Goal: Information Seeking & Learning: Compare options

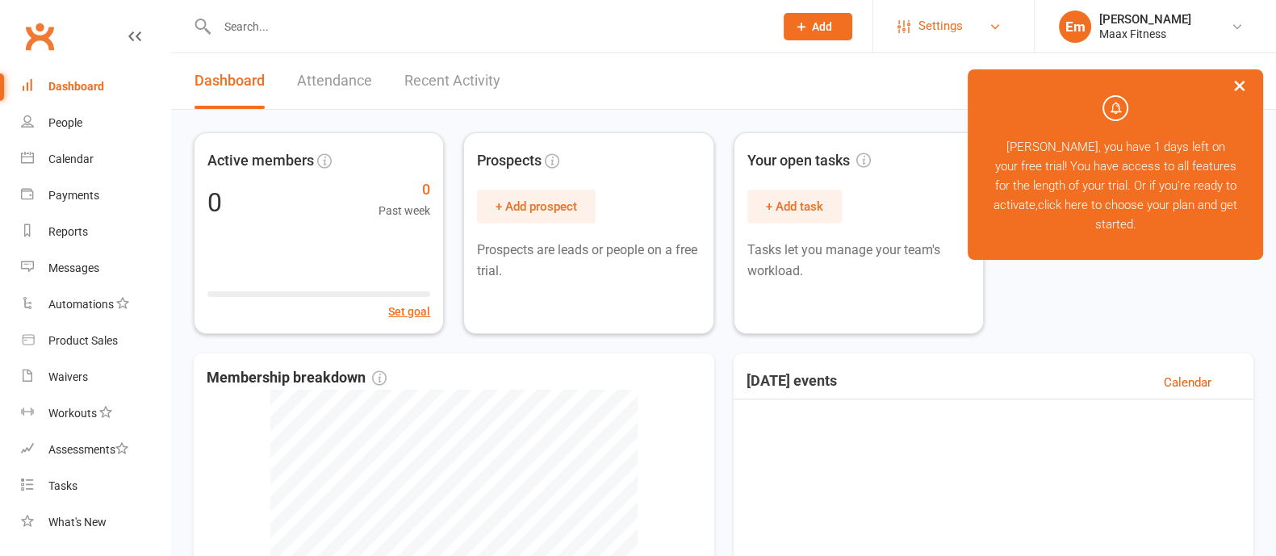
click at [939, 31] on span "Settings" at bounding box center [940, 26] width 44 height 36
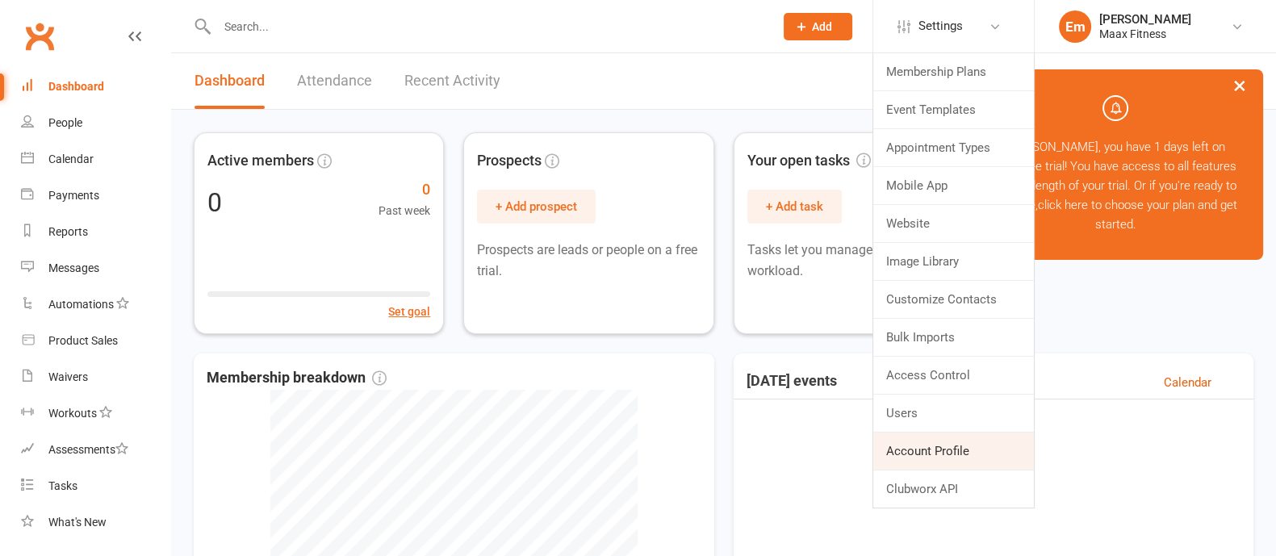
click at [954, 449] on link "Account Profile" at bounding box center [953, 451] width 161 height 37
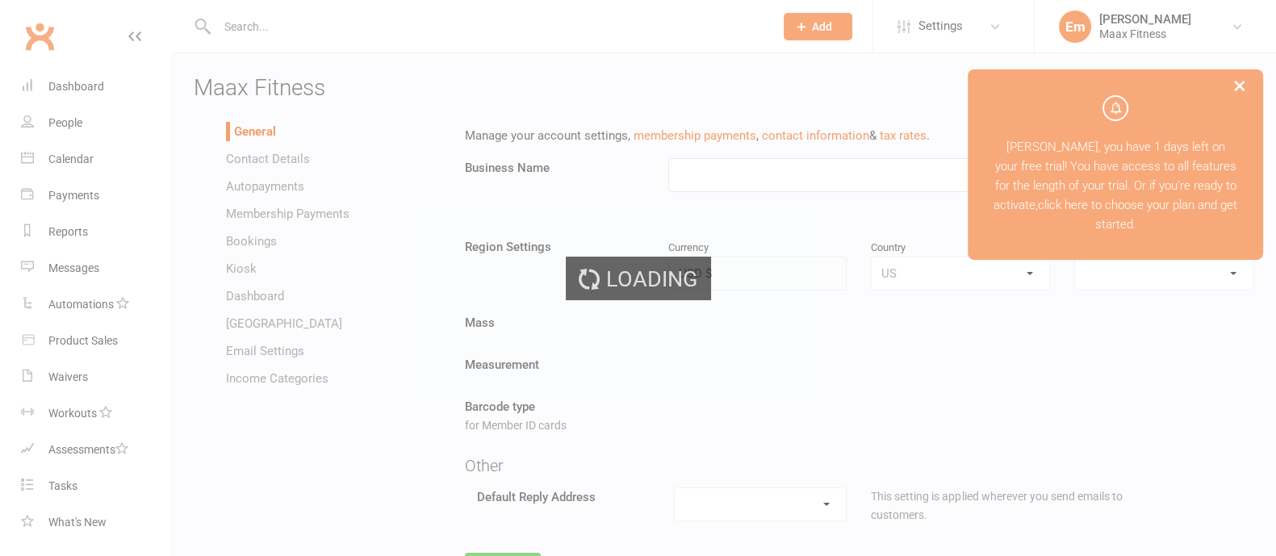
click at [250, 187] on div "Loading" at bounding box center [638, 278] width 1276 height 556
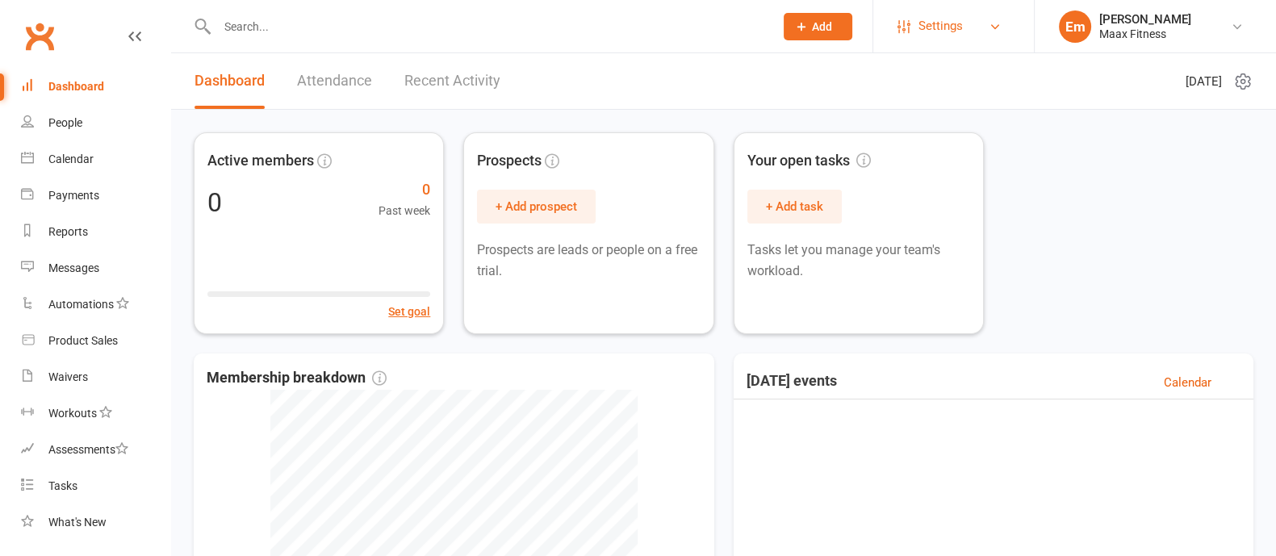
click at [971, 20] on link "Settings" at bounding box center [953, 26] width 112 height 36
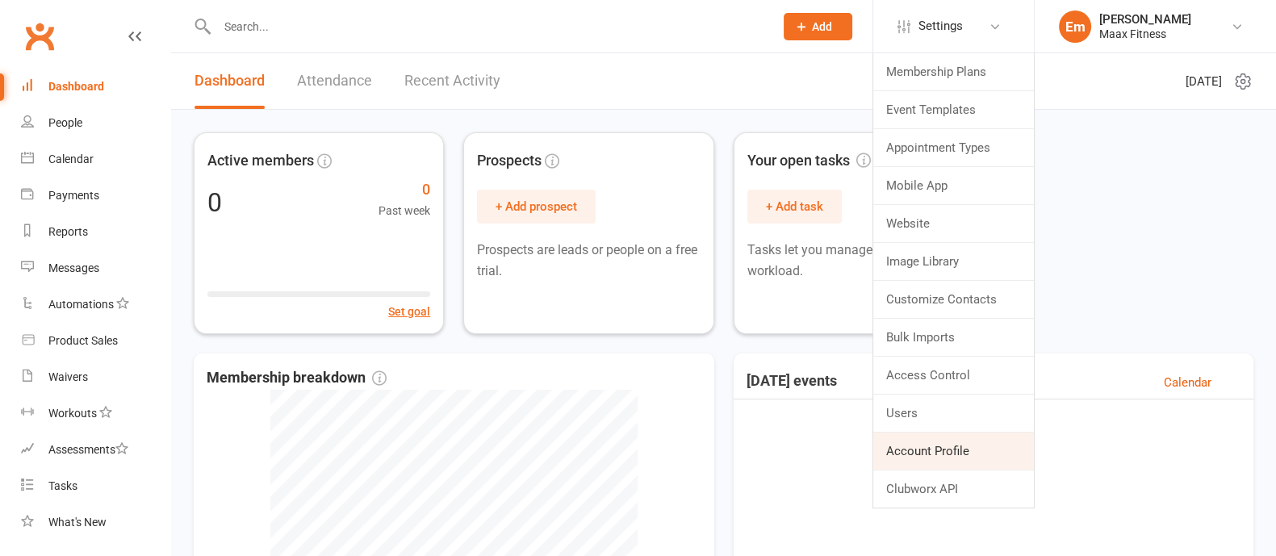
click at [920, 448] on link "Account Profile" at bounding box center [953, 451] width 161 height 37
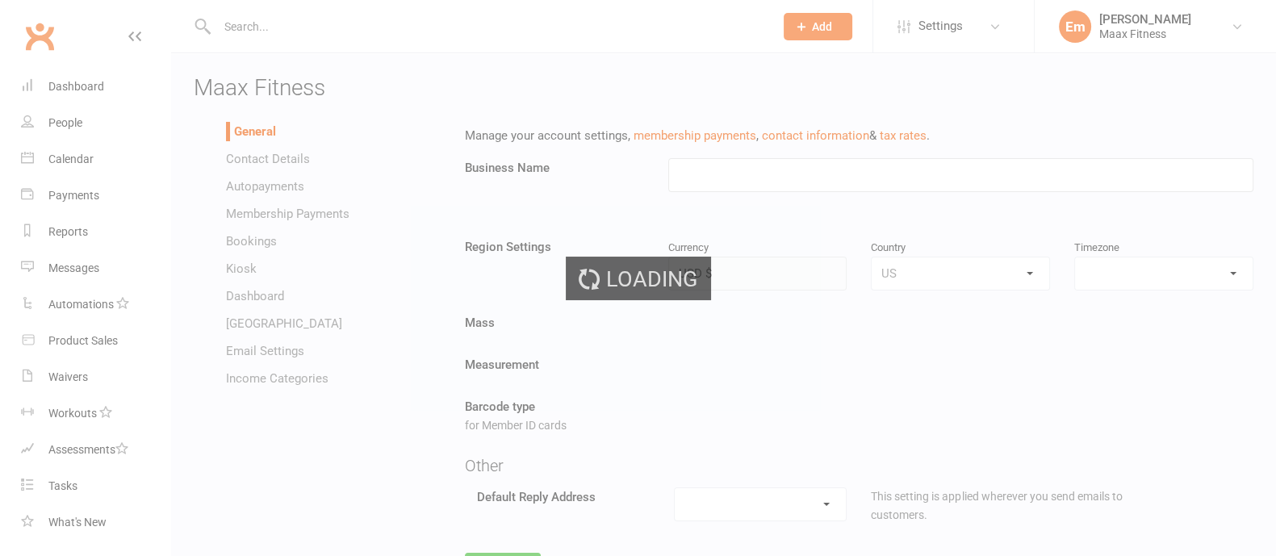
type input "Maax Fitness"
select select "America/Chicago"
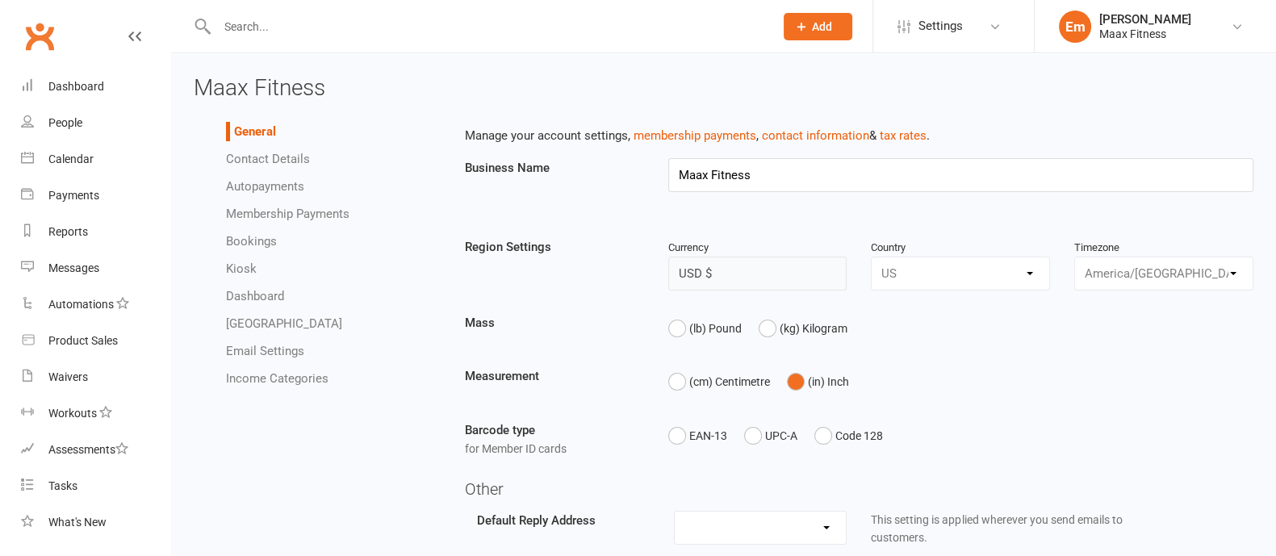
click at [260, 187] on link "Autopayments" at bounding box center [265, 186] width 78 height 15
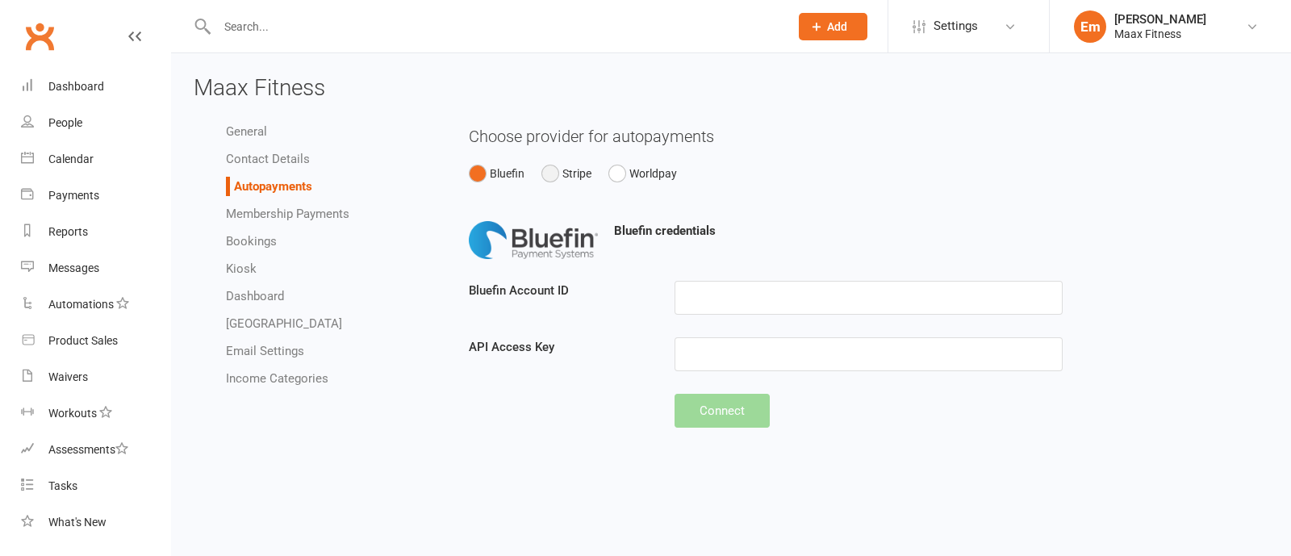
click at [569, 179] on button "Stripe" at bounding box center [567, 173] width 50 height 31
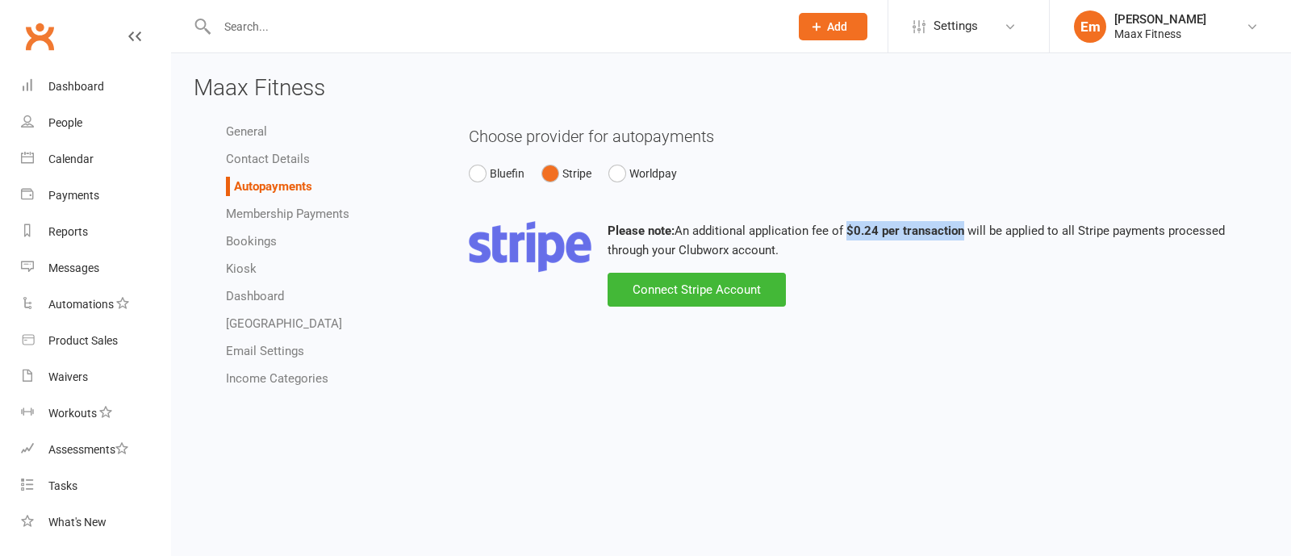
drag, startPoint x: 850, startPoint y: 229, endPoint x: 966, endPoint y: 232, distance: 116.2
click at [964, 232] on p "Please note: An additional application fee of $0.24 per transaction will be app…" at bounding box center [869, 240] width 801 height 39
click at [65, 374] on div "Waivers" at bounding box center [68, 376] width 40 height 13
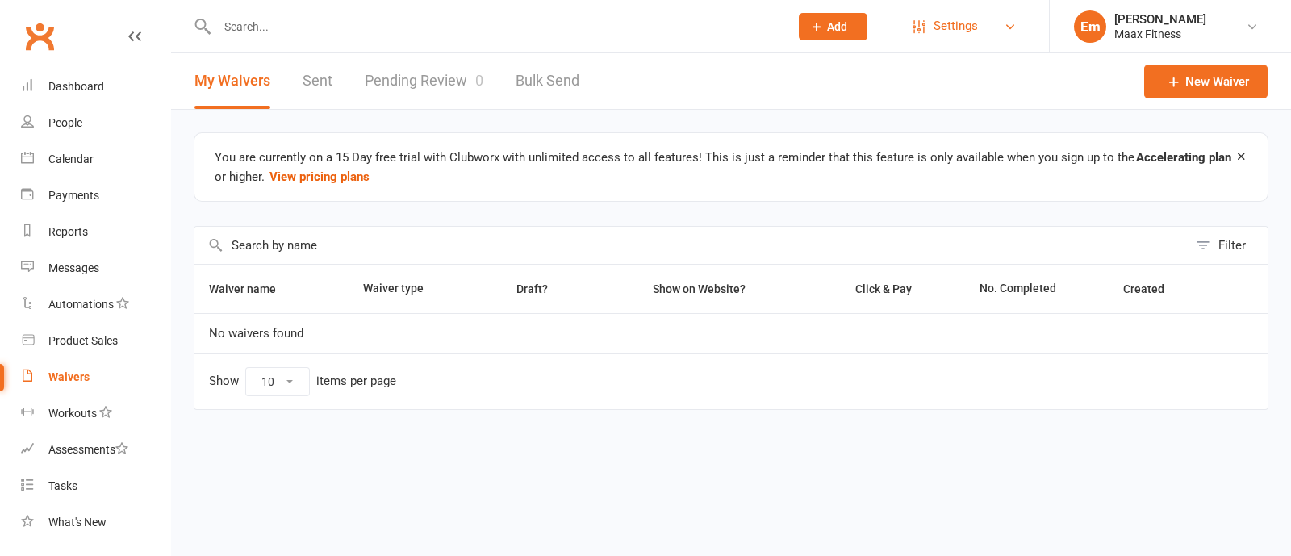
click at [980, 26] on link "Settings" at bounding box center [969, 26] width 112 height 36
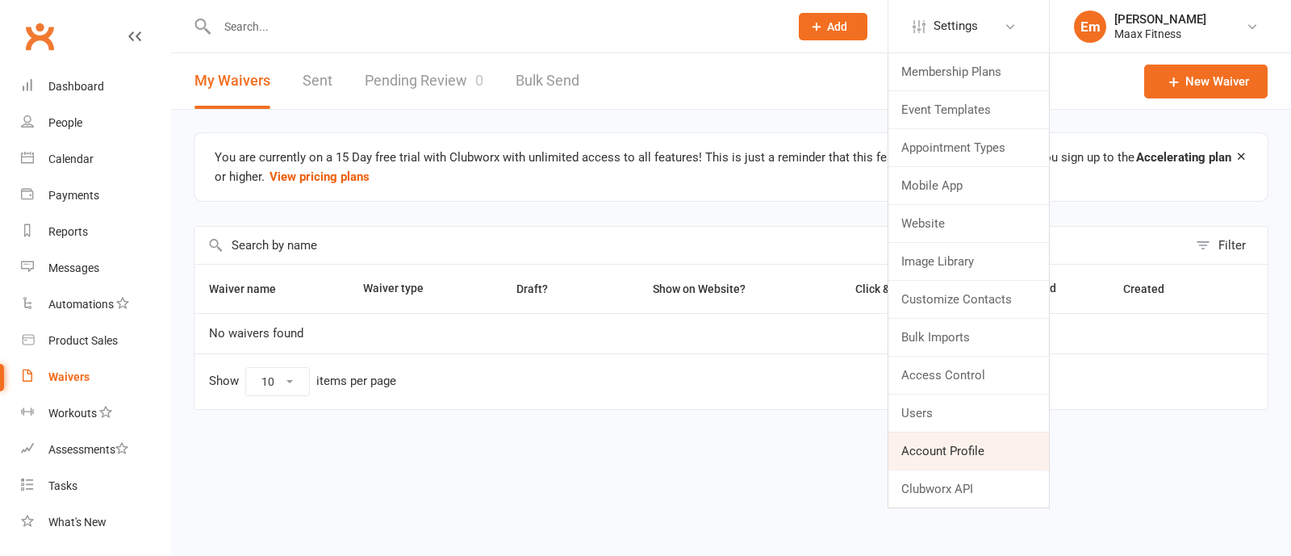
click at [941, 454] on link "Account Profile" at bounding box center [969, 451] width 161 height 37
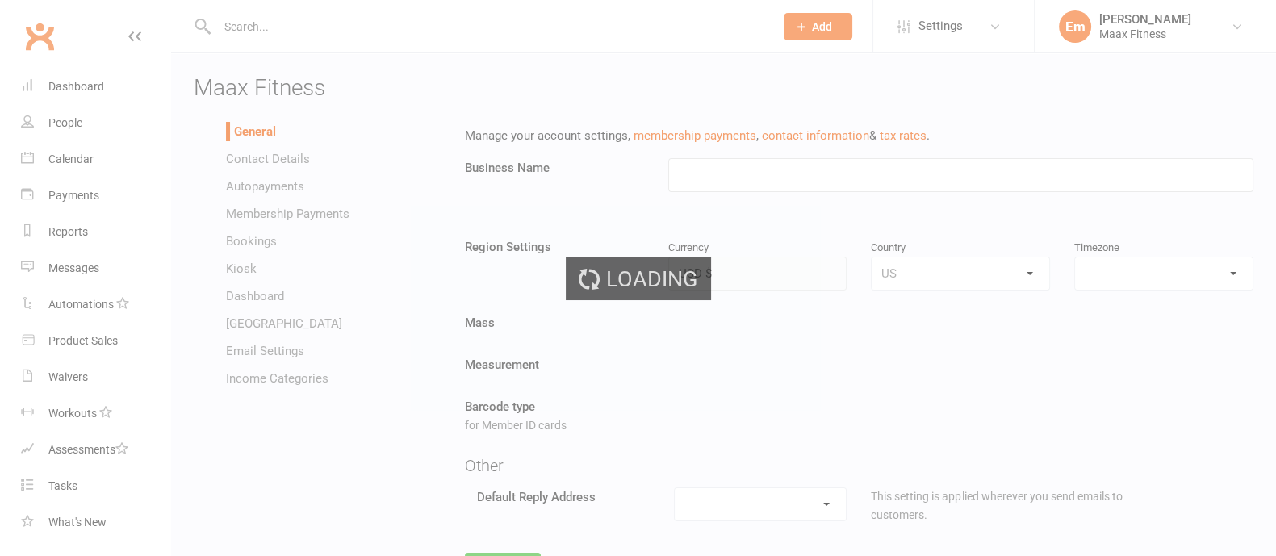
type input "Maax Fitness"
select select "America/Chicago"
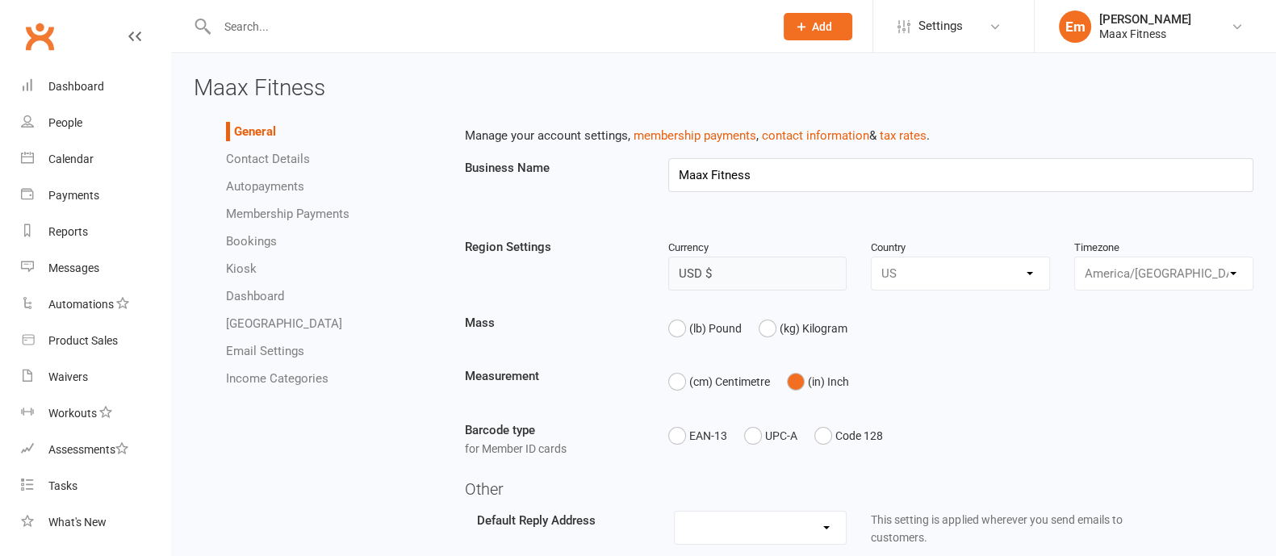
click at [258, 182] on link "Autopayments" at bounding box center [265, 186] width 78 height 15
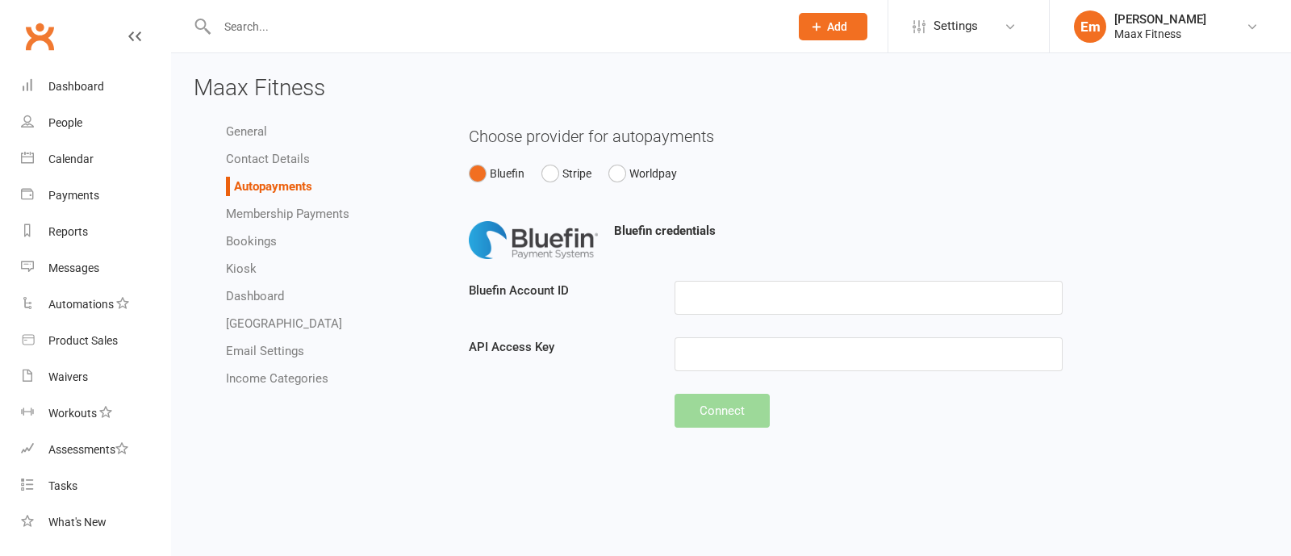
click at [245, 159] on link "Contact Details" at bounding box center [268, 159] width 84 height 15
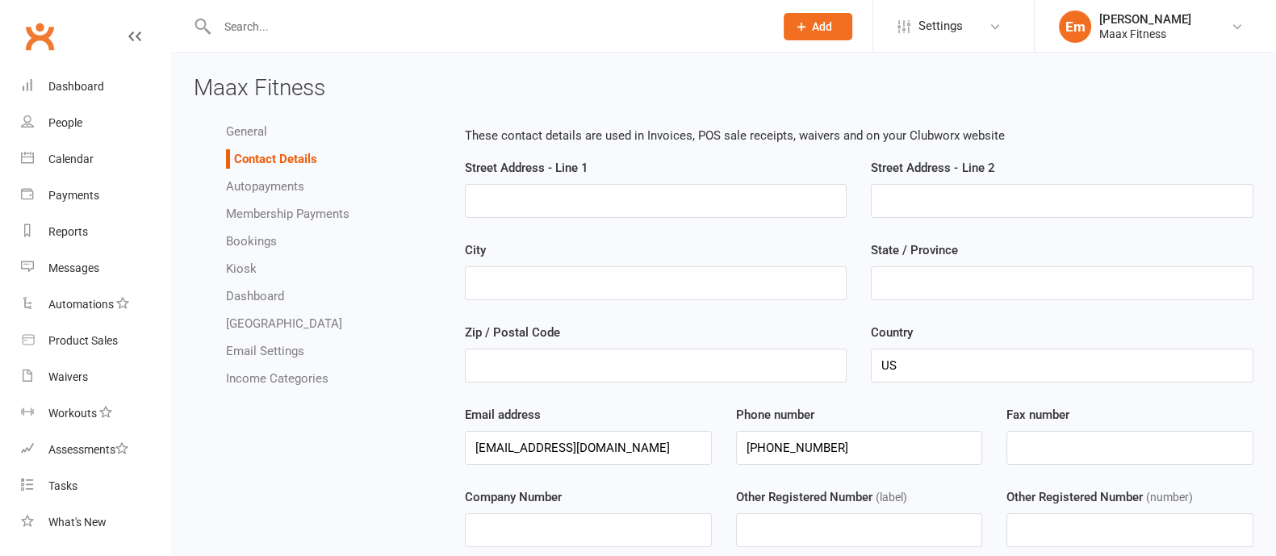
click at [265, 389] on div "General Contact Details Autopayments Membership Payments Bookings Kiosk Dashboa…" at bounding box center [317, 255] width 271 height 282
click at [262, 383] on link "Income Categories" at bounding box center [277, 378] width 102 height 15
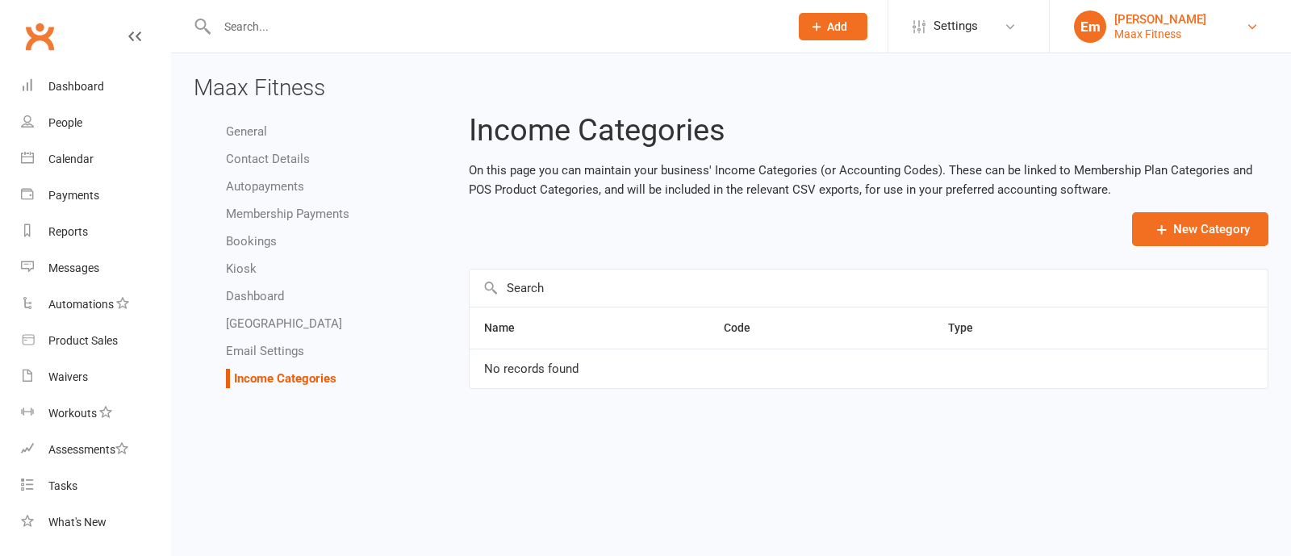
click at [1111, 32] on link "Em Emilio martinez Maax Fitness" at bounding box center [1170, 26] width 193 height 32
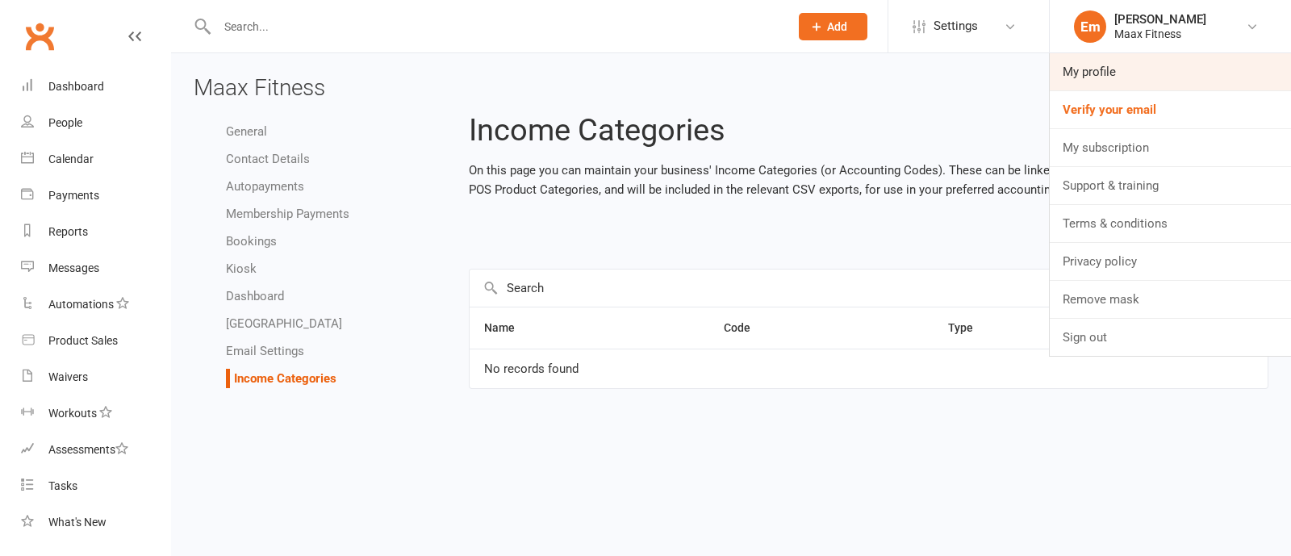
click at [1088, 75] on link "My profile" at bounding box center [1170, 71] width 241 height 37
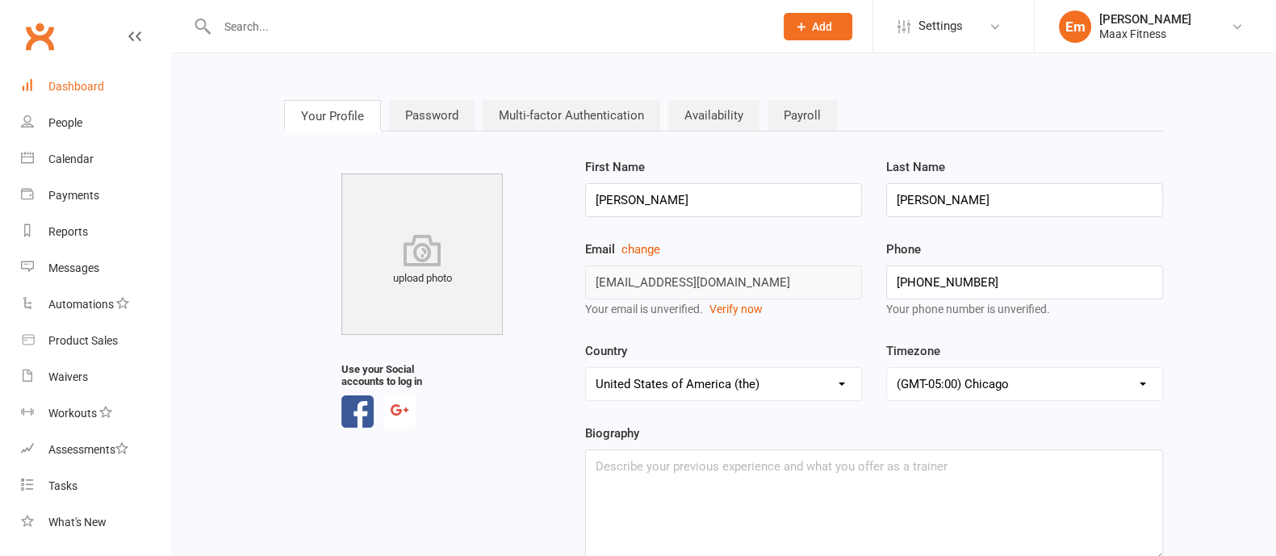
drag, startPoint x: 87, startPoint y: 90, endPoint x: 153, endPoint y: 82, distance: 66.0
click at [87, 90] on div "Dashboard" at bounding box center [76, 86] width 56 height 13
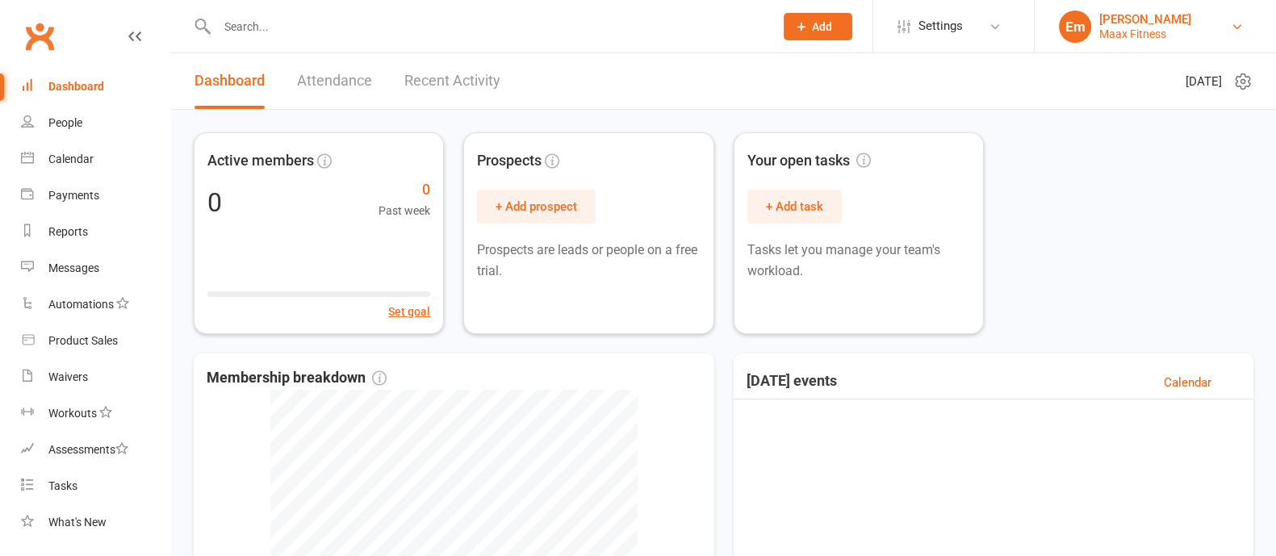
click at [1153, 20] on div "[PERSON_NAME]" at bounding box center [1145, 19] width 92 height 15
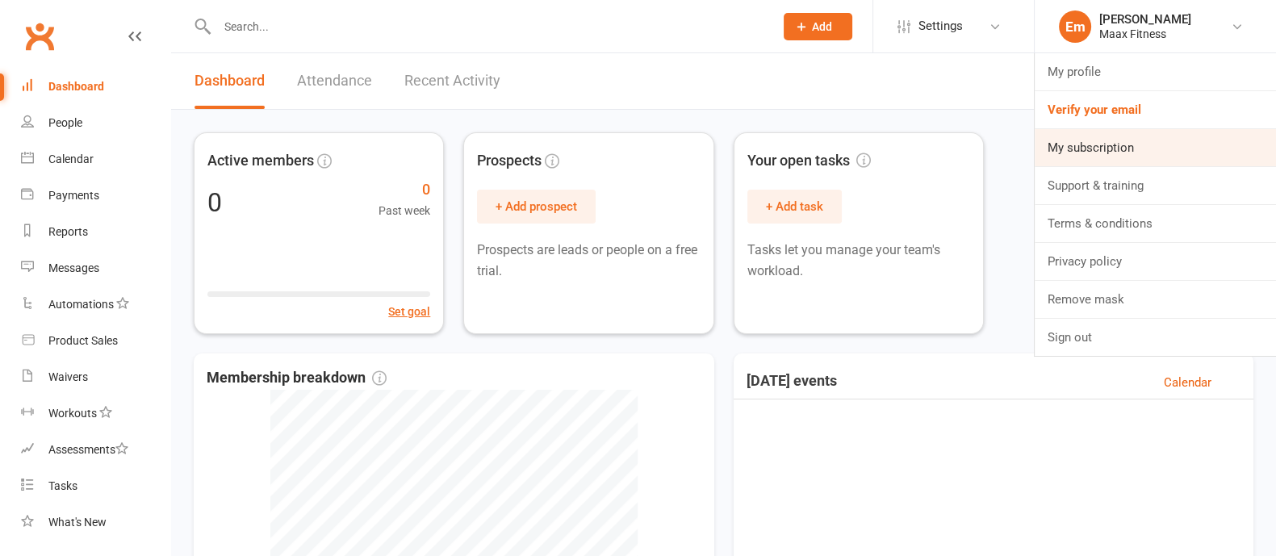
click at [1086, 149] on link "My subscription" at bounding box center [1155, 147] width 241 height 37
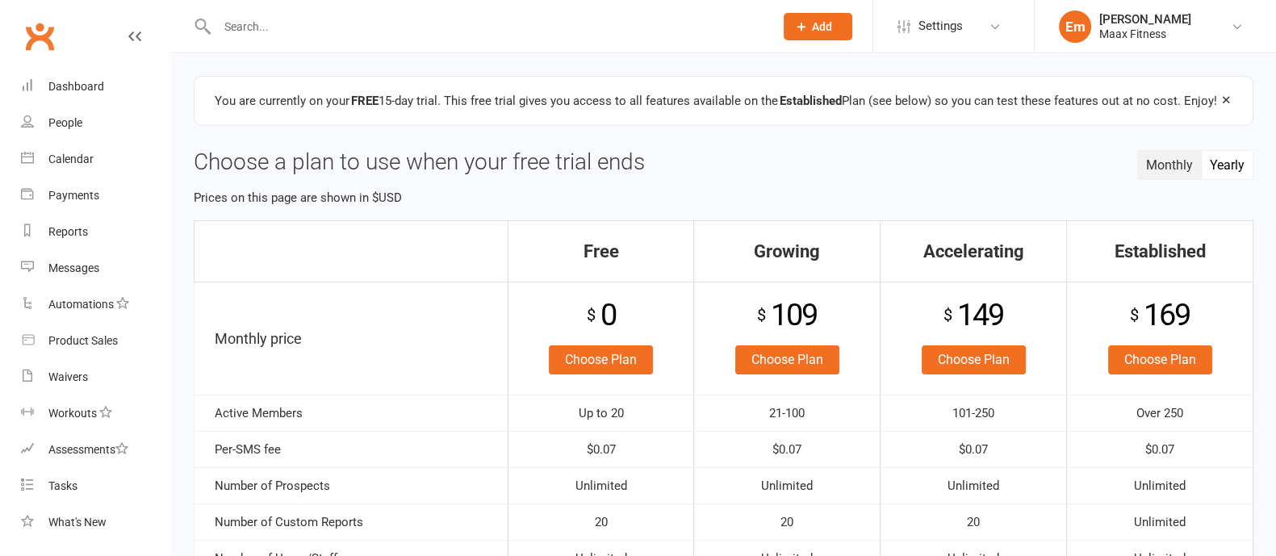
click at [1224, 166] on button "Yearly" at bounding box center [1227, 165] width 51 height 28
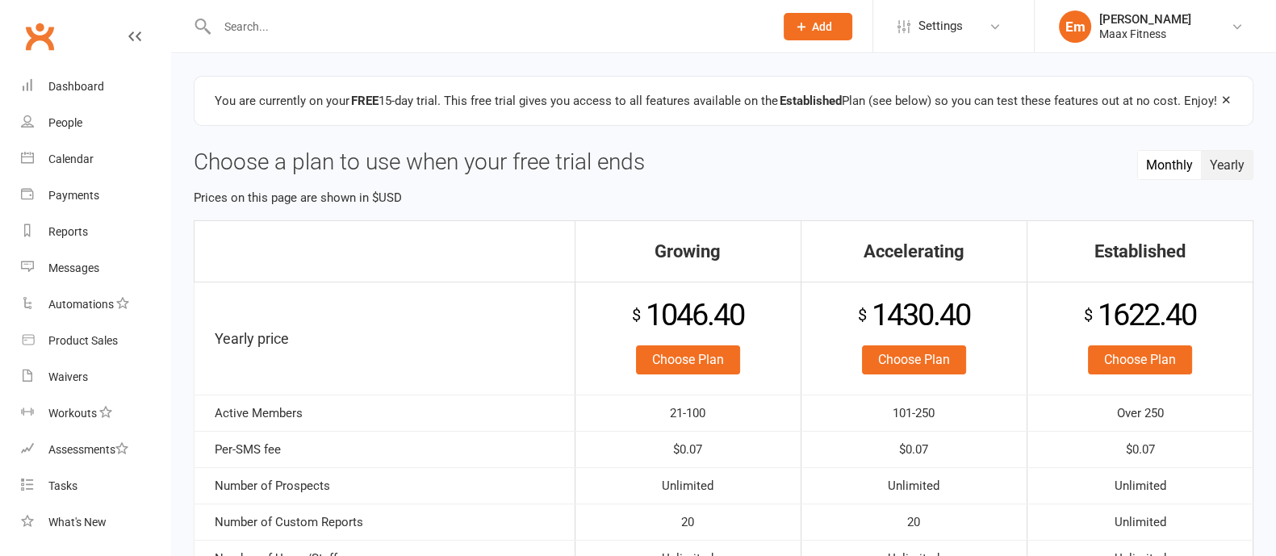
click at [1171, 163] on button "Monthly" at bounding box center [1170, 165] width 64 height 28
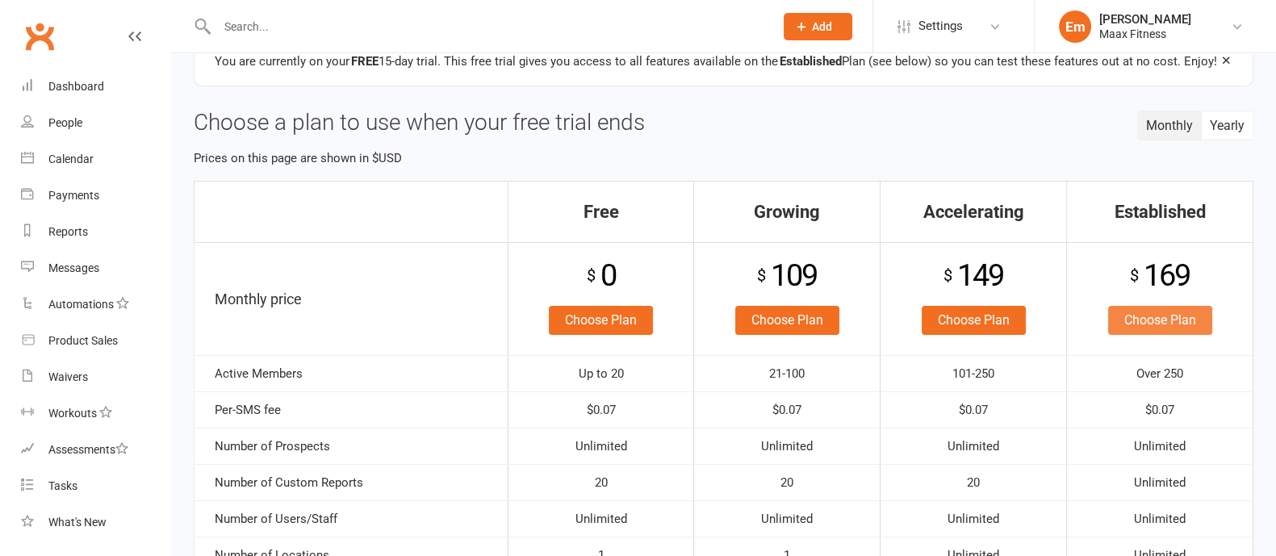
scroll to position [100, 0]
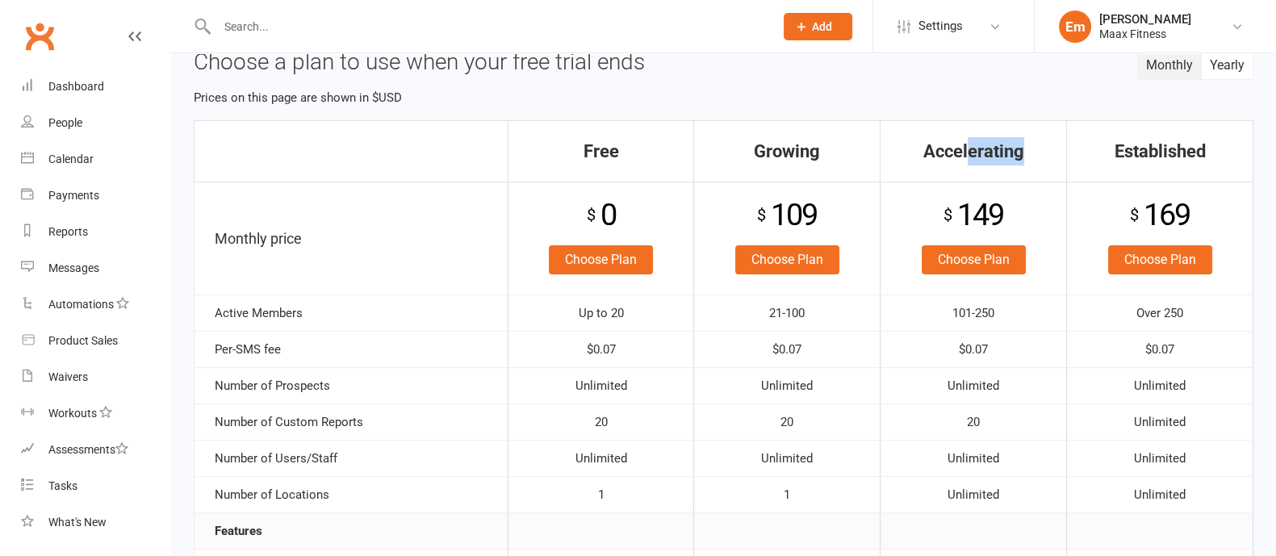
drag, startPoint x: 967, startPoint y: 153, endPoint x: 1181, endPoint y: 143, distance: 214.1
click at [1022, 154] on th "Accelerating" at bounding box center [974, 150] width 186 height 61
drag, startPoint x: 1123, startPoint y: 151, endPoint x: 1219, endPoint y: 153, distance: 95.3
click at [1219, 153] on th "Established" at bounding box center [1160, 150] width 186 height 61
click at [1221, 162] on th "Established" at bounding box center [1160, 150] width 186 height 61
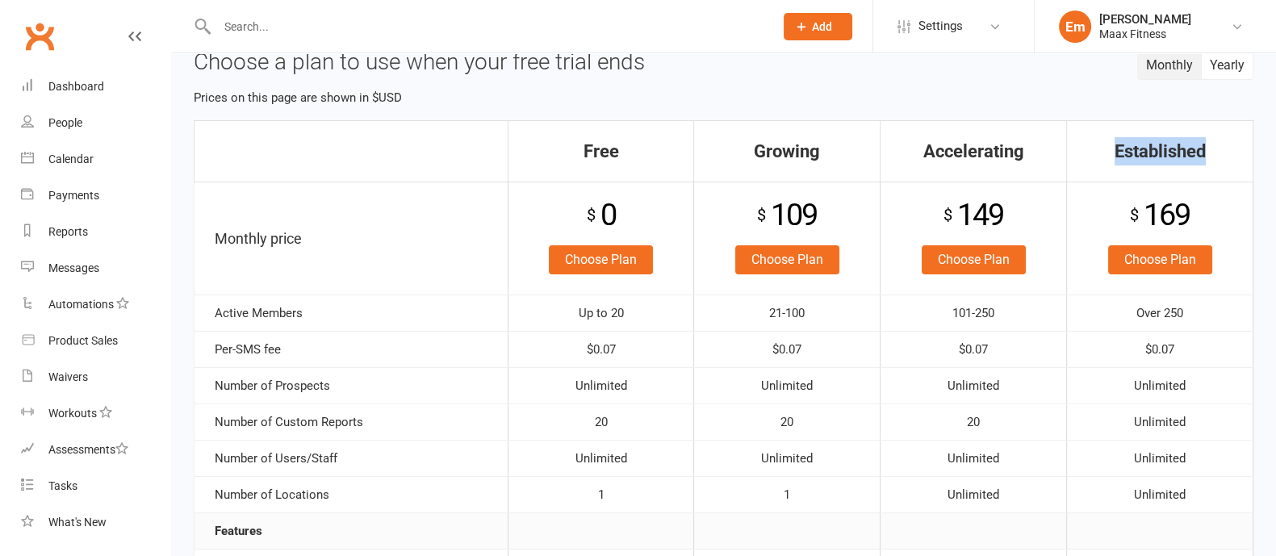
drag, startPoint x: 1223, startPoint y: 147, endPoint x: 1162, endPoint y: 171, distance: 65.2
click at [1094, 146] on th "Established" at bounding box center [1160, 150] width 186 height 61
drag, startPoint x: 1019, startPoint y: 151, endPoint x: 1036, endPoint y: 222, distance: 73.2
click at [903, 152] on th "Accelerating" at bounding box center [974, 150] width 186 height 61
click at [1013, 98] on p "Prices on this page are shown in $USD" at bounding box center [724, 97] width 1060 height 19
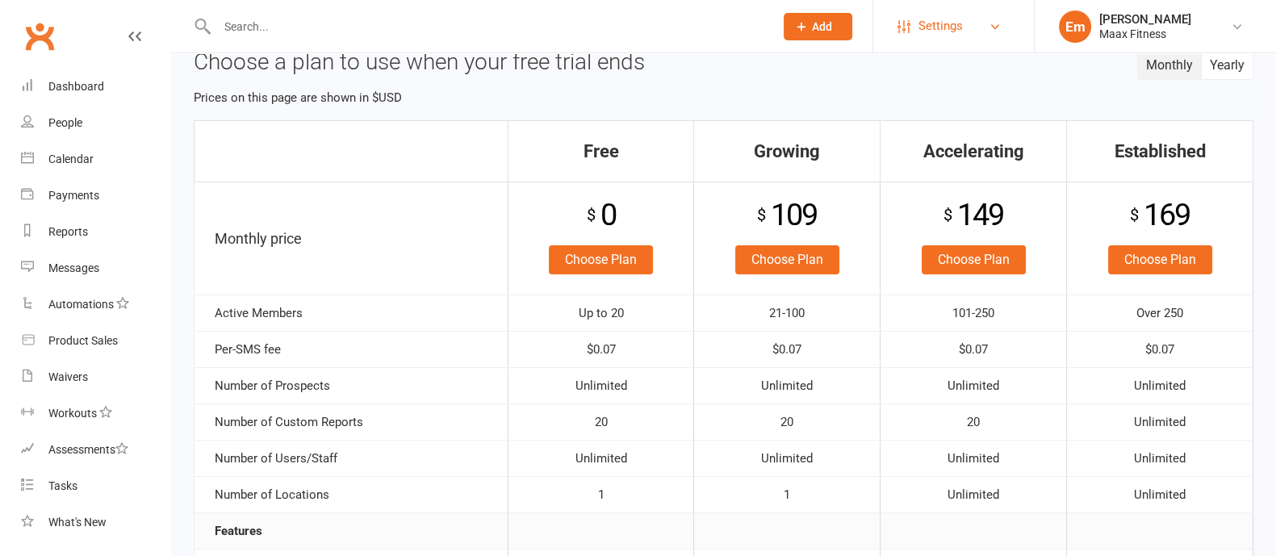
click at [951, 20] on span "Settings" at bounding box center [940, 26] width 44 height 36
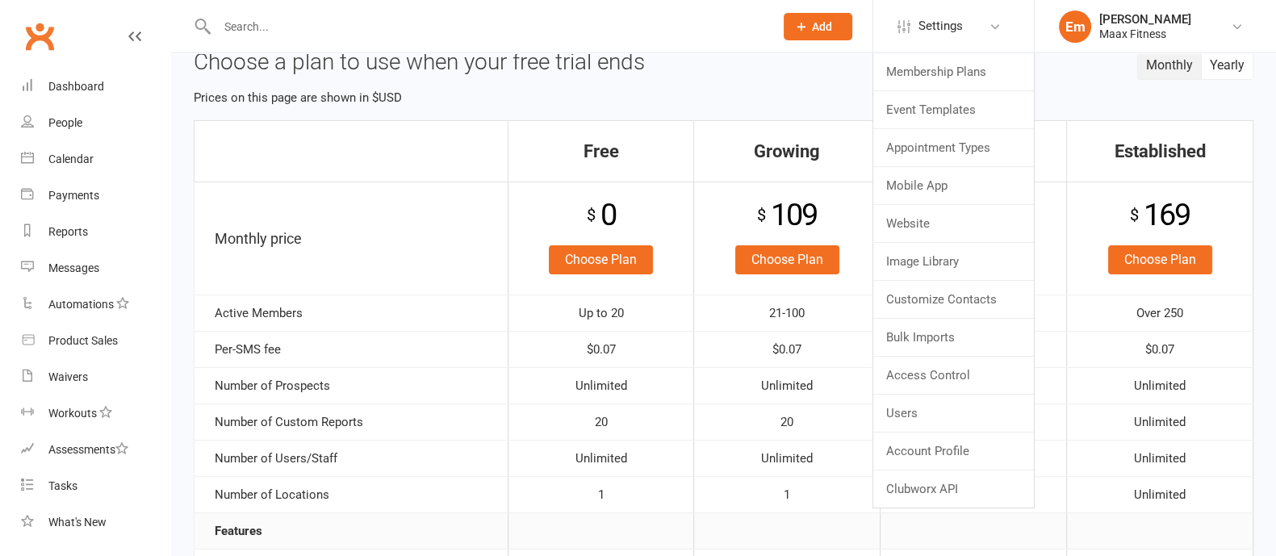
click at [734, 97] on p "Prices on this page are shown in $USD" at bounding box center [724, 97] width 1060 height 19
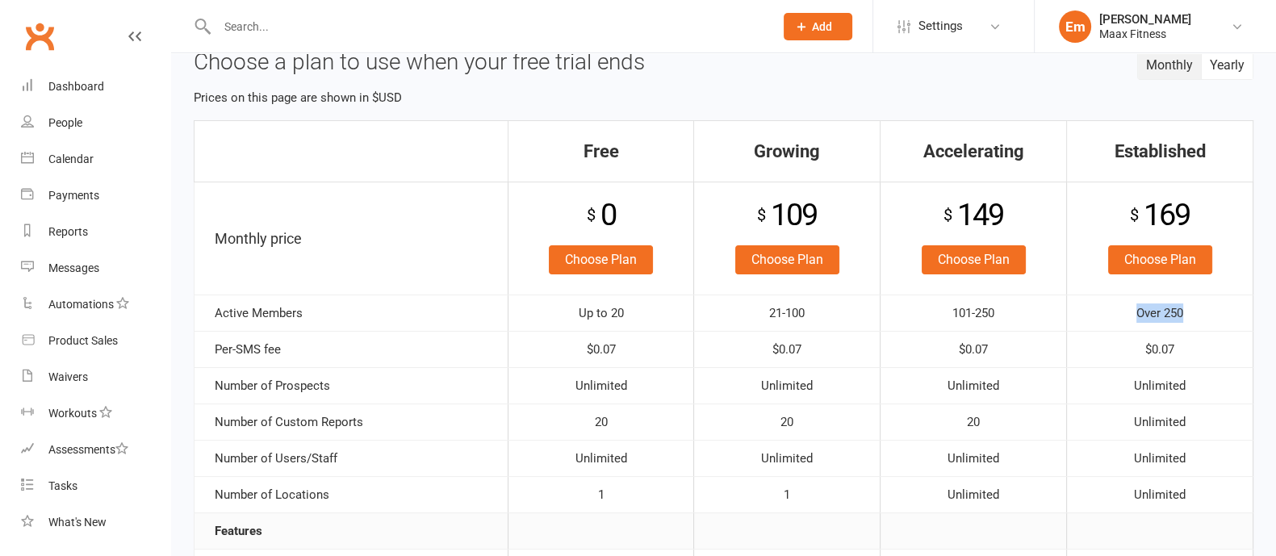
drag, startPoint x: 1138, startPoint y: 307, endPoint x: 1216, endPoint y: 318, distance: 79.1
click at [1207, 315] on td "Over 250" at bounding box center [1160, 313] width 186 height 36
drag, startPoint x: 1144, startPoint y: 215, endPoint x: 1168, endPoint y: 186, distance: 37.9
click at [1197, 195] on div "$ 169" at bounding box center [1159, 214] width 169 height 49
click at [1168, 309] on td "Over 250" at bounding box center [1160, 313] width 186 height 36
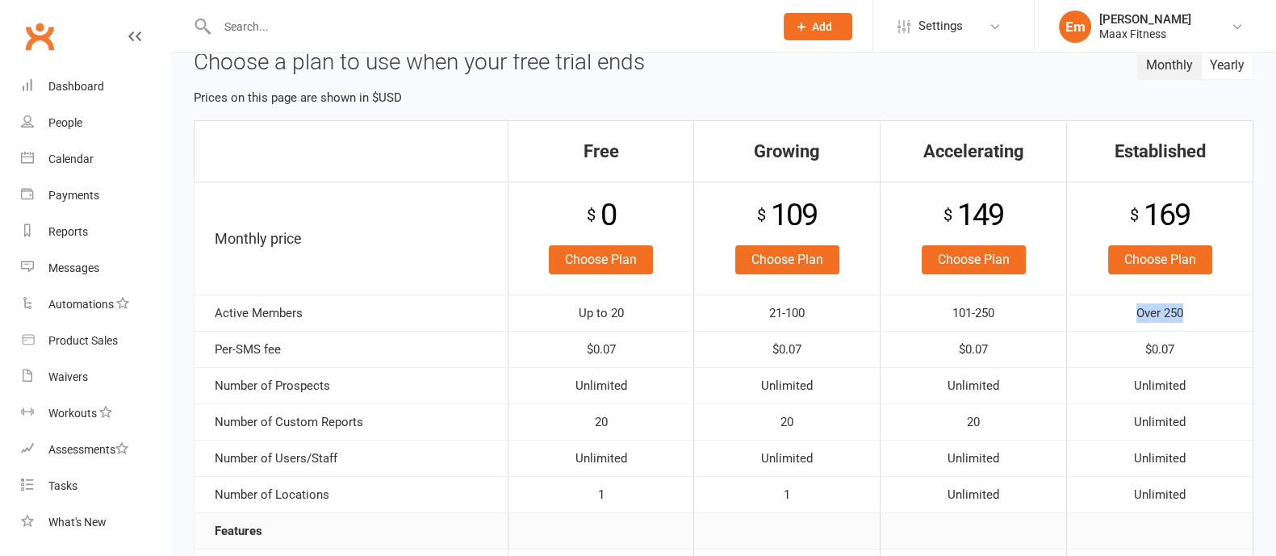
drag, startPoint x: 1187, startPoint y: 315, endPoint x: 1197, endPoint y: 316, distance: 9.7
click at [1197, 316] on td "Over 250" at bounding box center [1160, 313] width 186 height 36
click at [1127, 213] on div "$ 169" at bounding box center [1159, 214] width 169 height 49
drag, startPoint x: 1122, startPoint y: 212, endPoint x: 772, endPoint y: 76, distance: 375.9
click at [1200, 220] on div "$ 169" at bounding box center [1159, 214] width 169 height 49
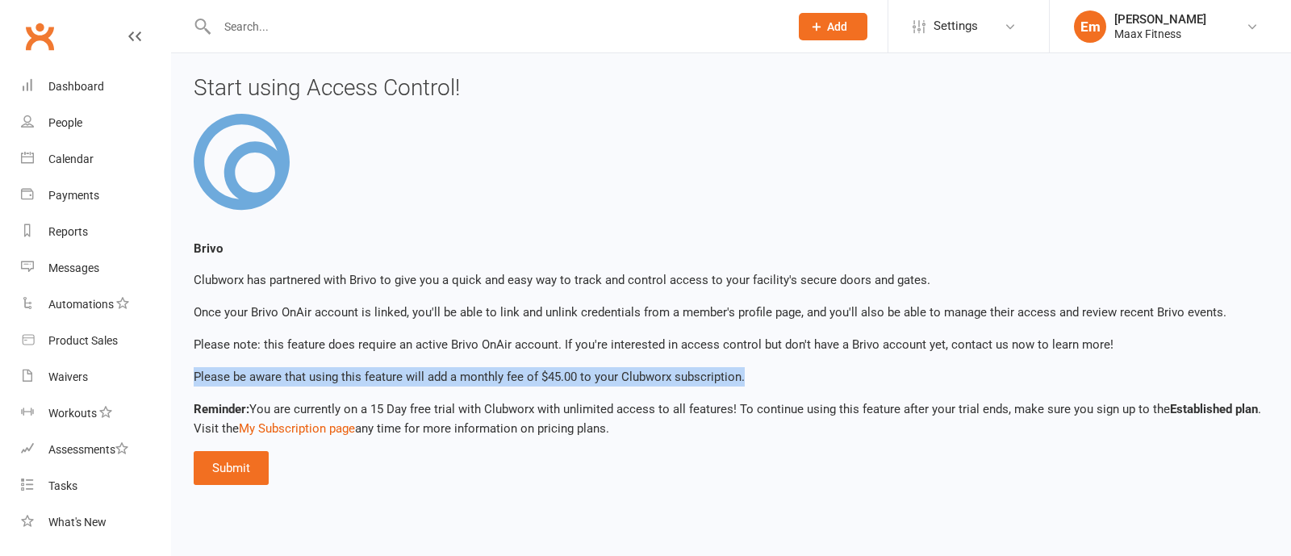
drag, startPoint x: 197, startPoint y: 377, endPoint x: 757, endPoint y: 369, distance: 560.2
click at [757, 369] on p "Please be aware that using this feature will add a monthly fee of $45.00 to you…" at bounding box center [731, 376] width 1075 height 19
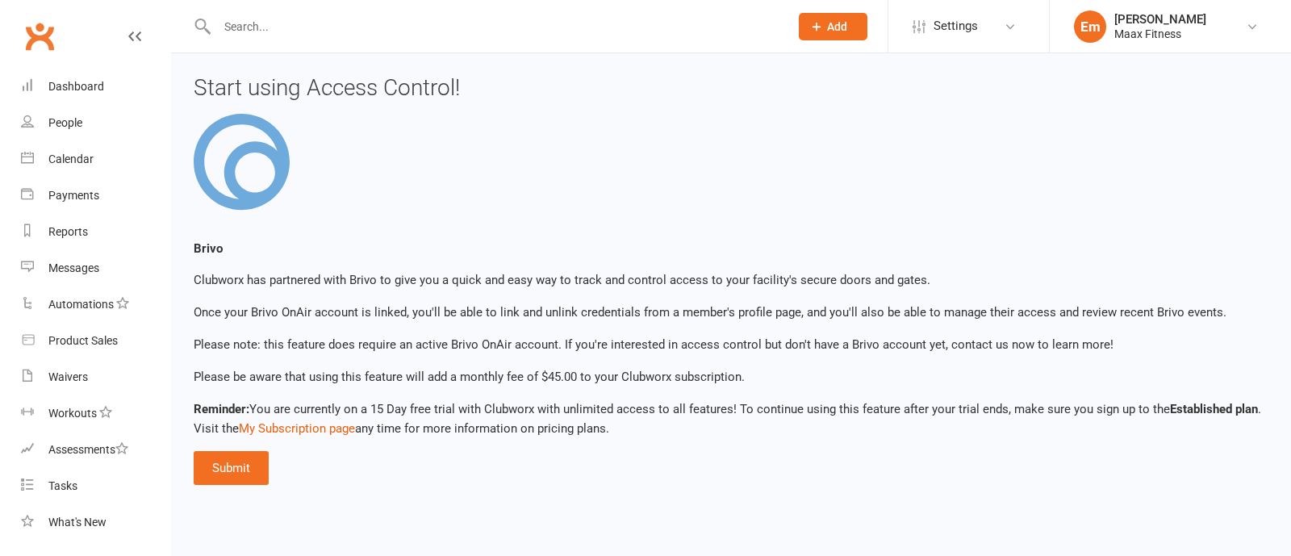
drag, startPoint x: 549, startPoint y: 392, endPoint x: 547, endPoint y: 383, distance: 9.8
click at [549, 391] on div "Brivo Clubworx has partnered with Brivo to give you a quick and easy way to tra…" at bounding box center [731, 299] width 1099 height 371
drag, startPoint x: 539, startPoint y: 377, endPoint x: 581, endPoint y: 377, distance: 42.0
click at [581, 377] on p "Please be aware that using this feature will add a monthly fee of $45.00 to you…" at bounding box center [731, 376] width 1075 height 19
click at [1149, 27] on div "Maax Fitness" at bounding box center [1161, 34] width 92 height 15
